Goal: Transaction & Acquisition: Purchase product/service

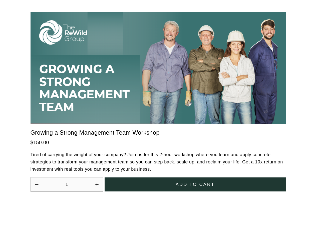
scroll to position [1384, 0]
click at [97, 183] on icon "Increase quantity by 1" at bounding box center [96, 184] width 3 height 3
type input "2"
click at [195, 181] on span "Add to cart" at bounding box center [195, 184] width 39 height 7
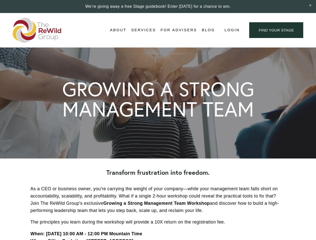
click at [232, 30] on span "Login" at bounding box center [231, 30] width 15 height 7
